Goal: Find specific page/section

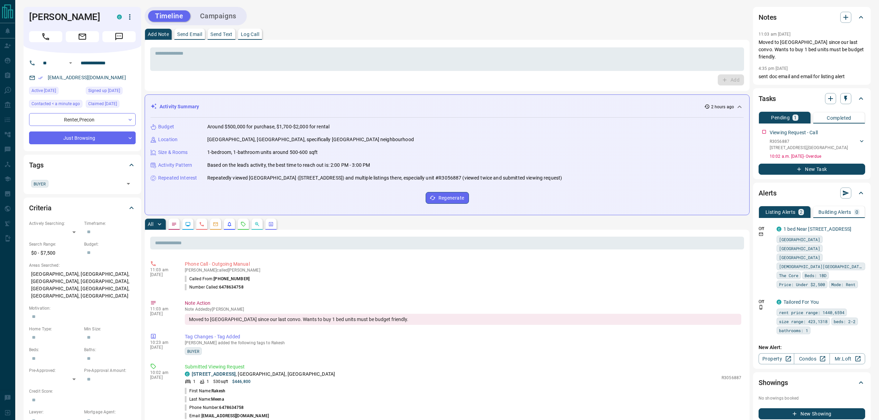
click at [486, 21] on div "Timeline Campaigns" at bounding box center [447, 16] width 605 height 18
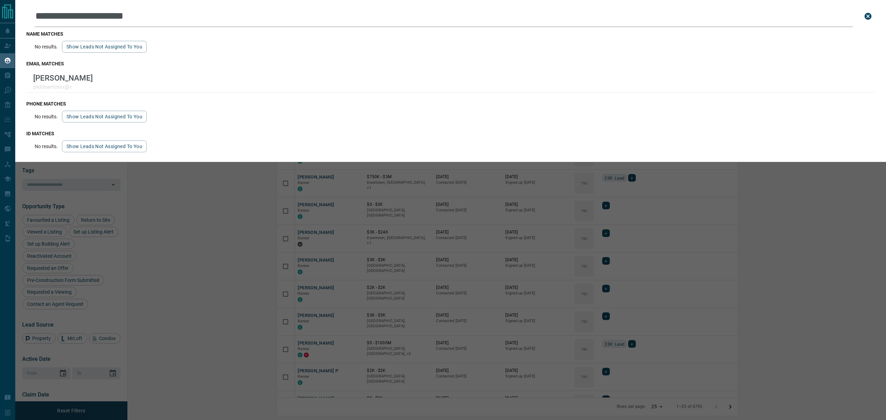
scroll to position [351, 748]
click at [242, 184] on div "**********" at bounding box center [458, 210] width 886 height 420
